Goal: Task Accomplishment & Management: Use online tool/utility

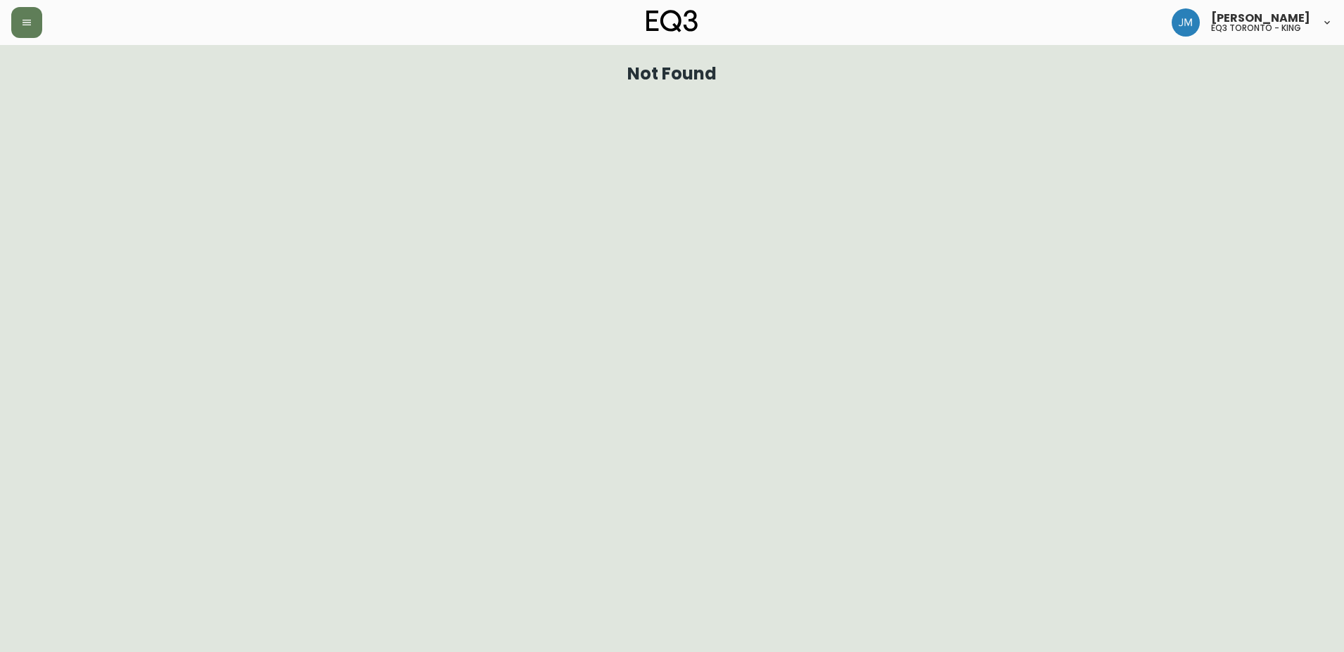
click at [60, 15] on div at bounding box center [231, 22] width 440 height 31
click at [13, 15] on button "button" at bounding box center [26, 22] width 31 height 31
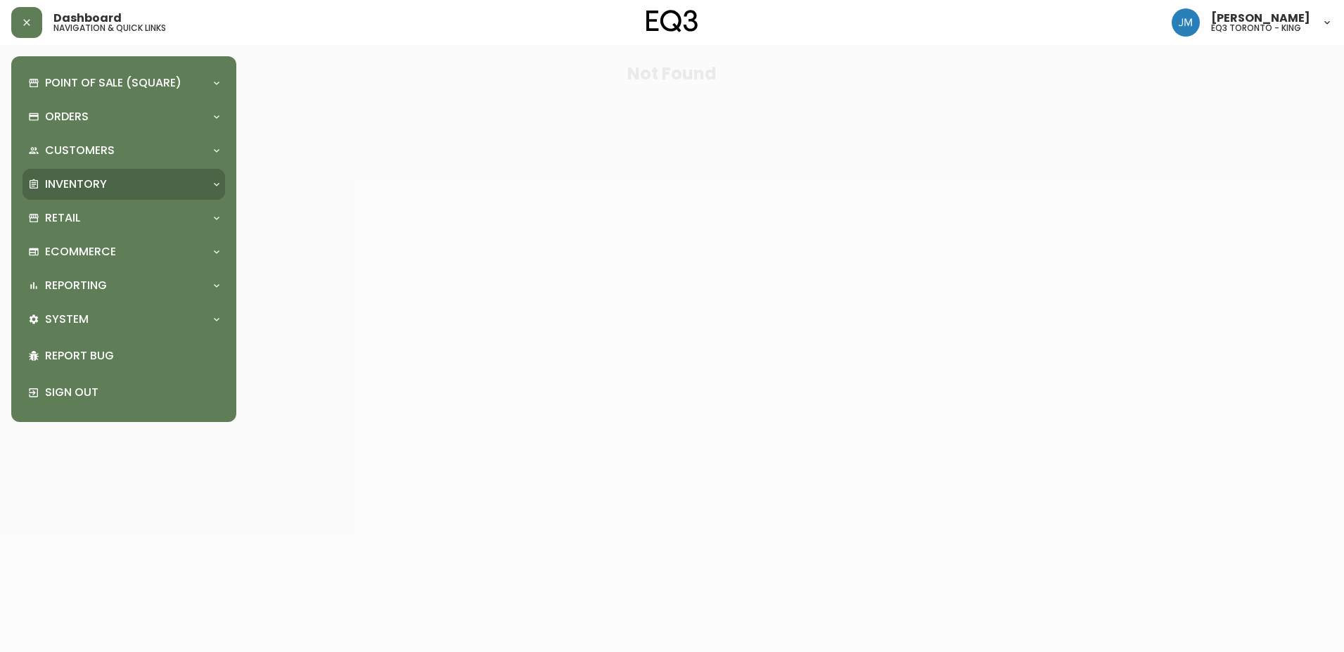
click at [65, 190] on p "Inventory" at bounding box center [76, 184] width 62 height 15
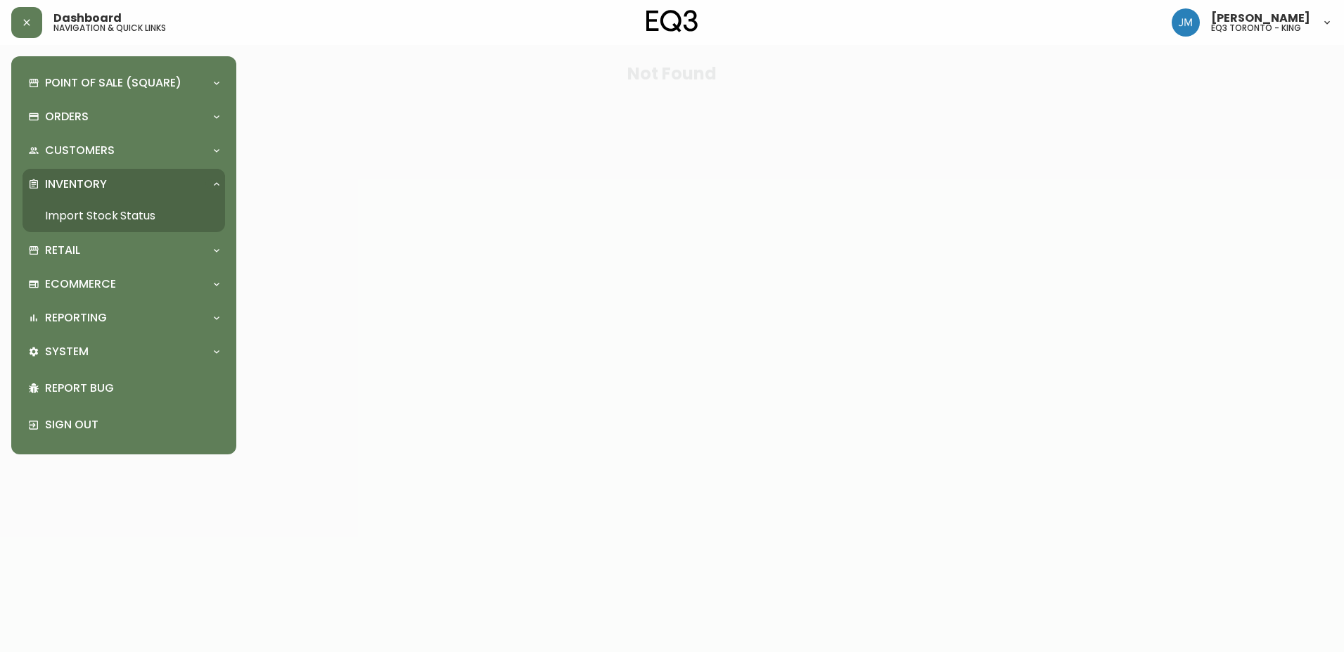
click at [86, 212] on link "Import Stock Status" at bounding box center [124, 216] width 203 height 32
